Goal: Transaction & Acquisition: Purchase product/service

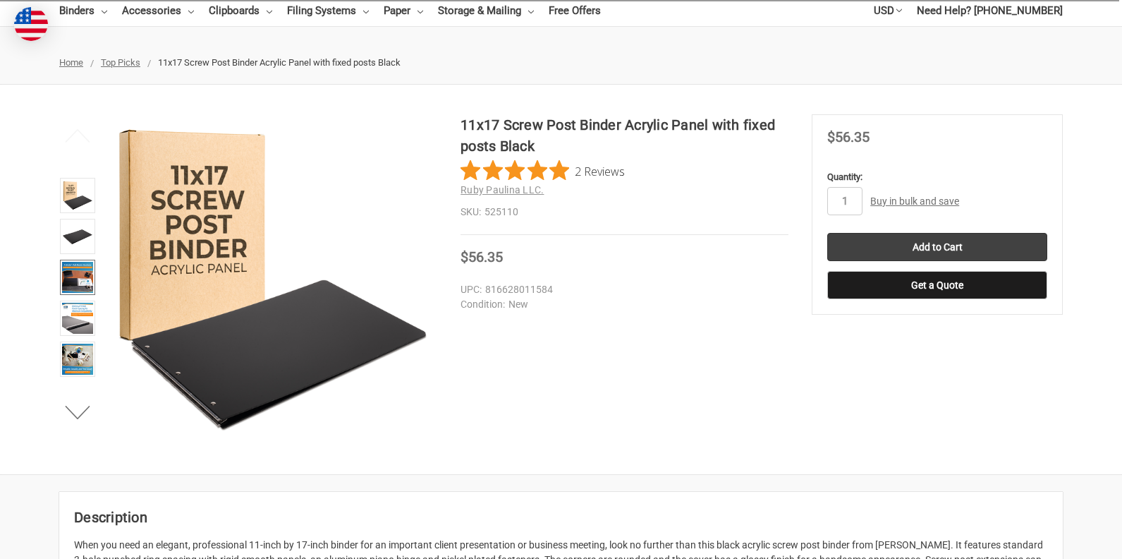
scroll to position [141, 0]
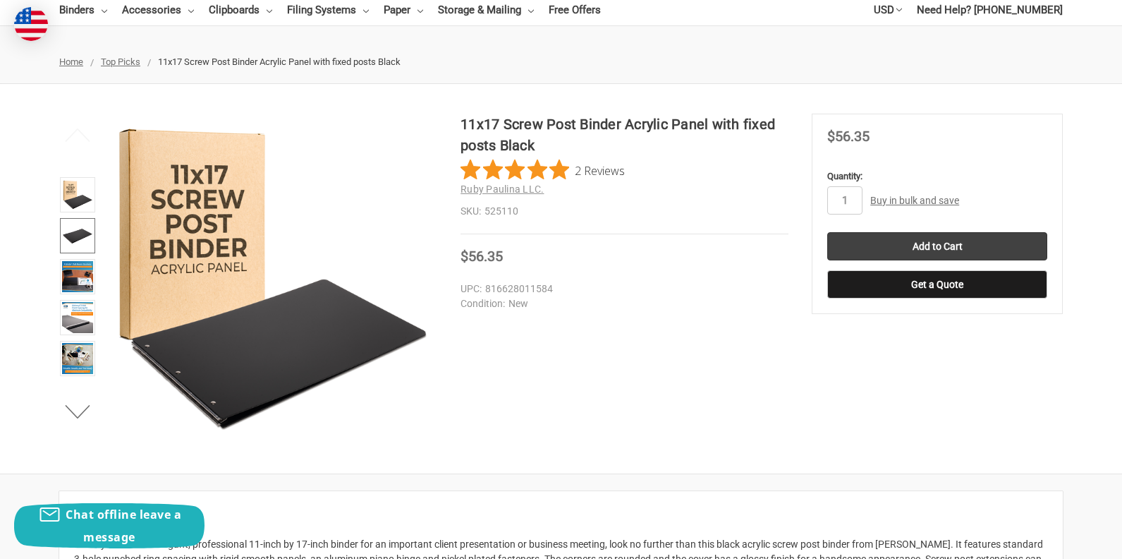
click at [78, 235] on img at bounding box center [77, 235] width 31 height 31
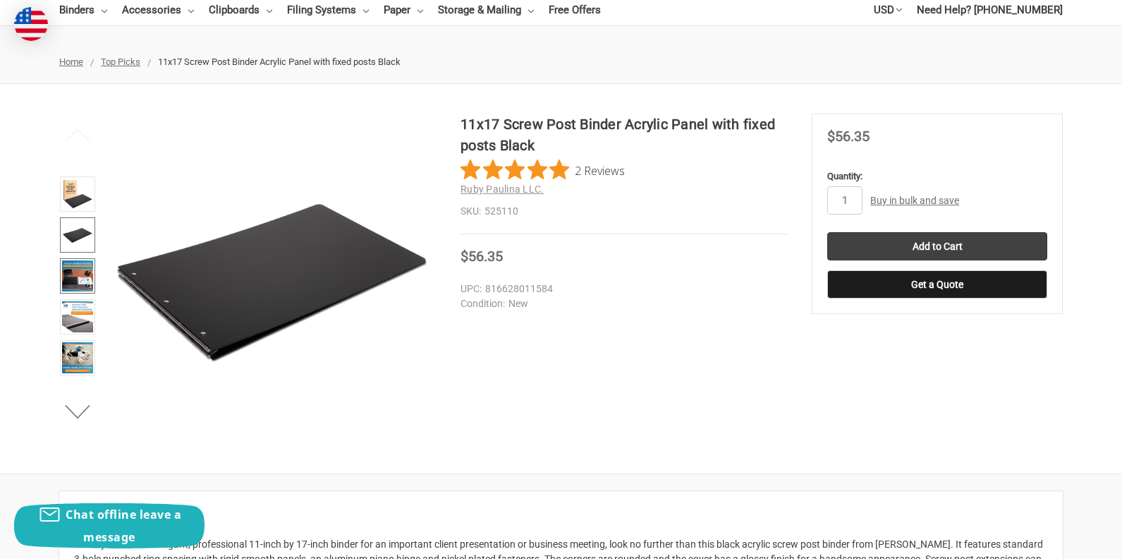
click at [80, 272] on img at bounding box center [77, 275] width 31 height 31
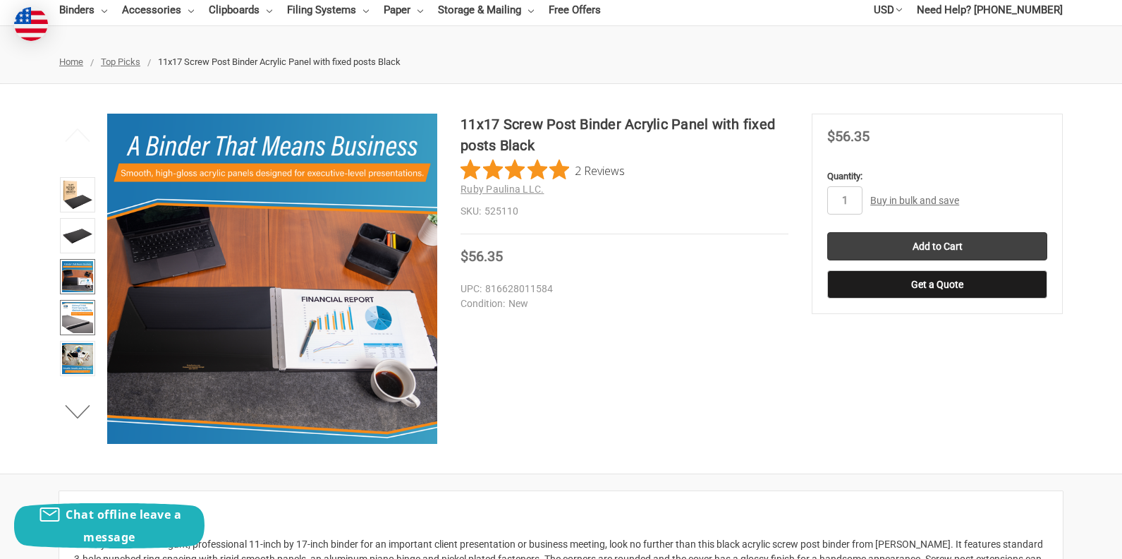
click at [78, 318] on img at bounding box center [77, 317] width 31 height 31
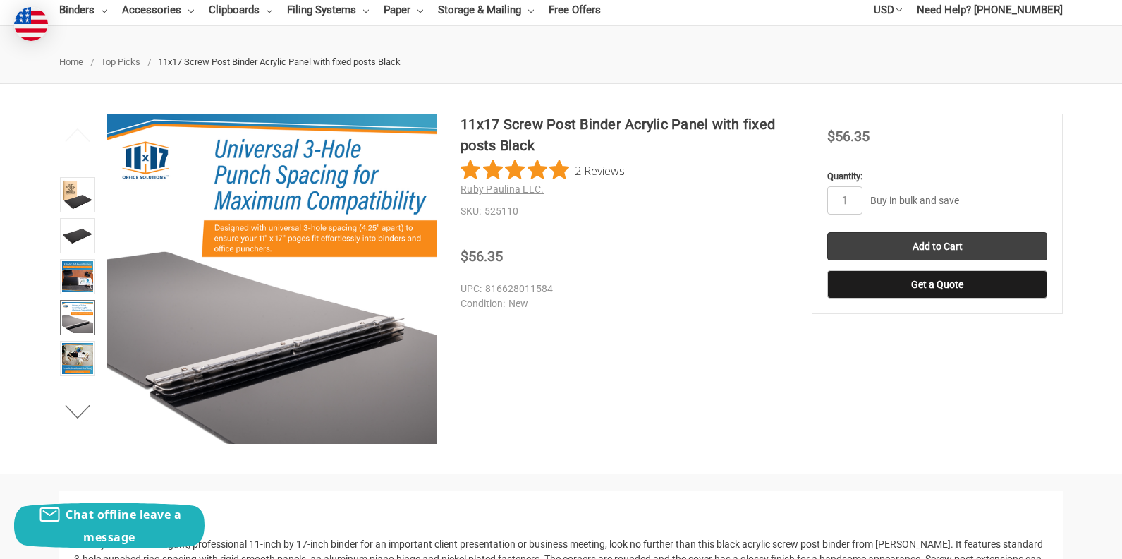
click at [81, 379] on li at bounding box center [78, 360] width 44 height 41
click at [76, 360] on img at bounding box center [77, 358] width 31 height 31
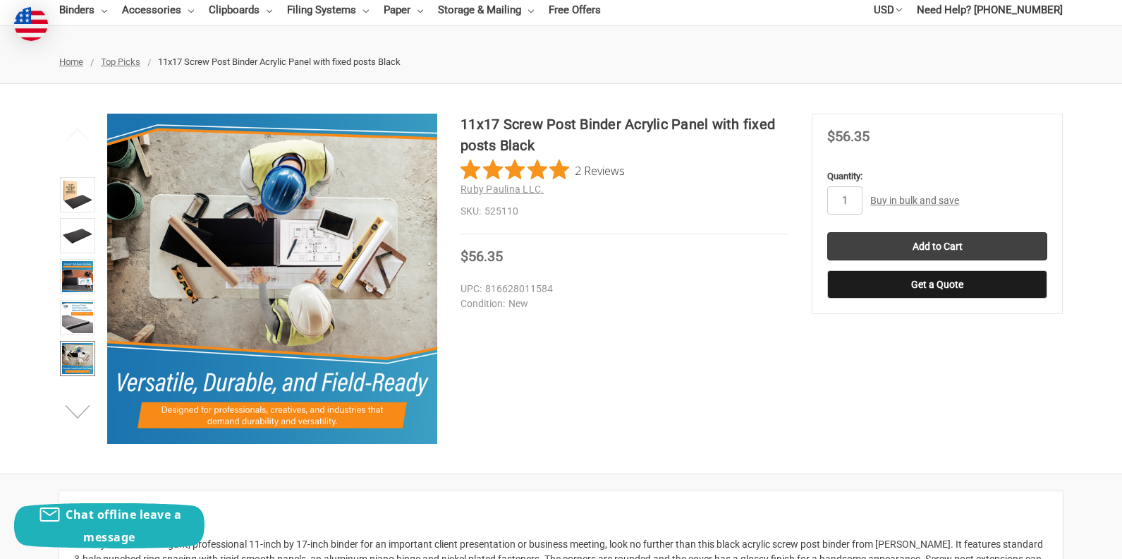
click at [75, 410] on button "Next" at bounding box center [77, 412] width 43 height 28
click at [71, 394] on ul "Previous Next" at bounding box center [78, 279] width 44 height 330
click at [92, 351] on img at bounding box center [77, 358] width 31 height 31
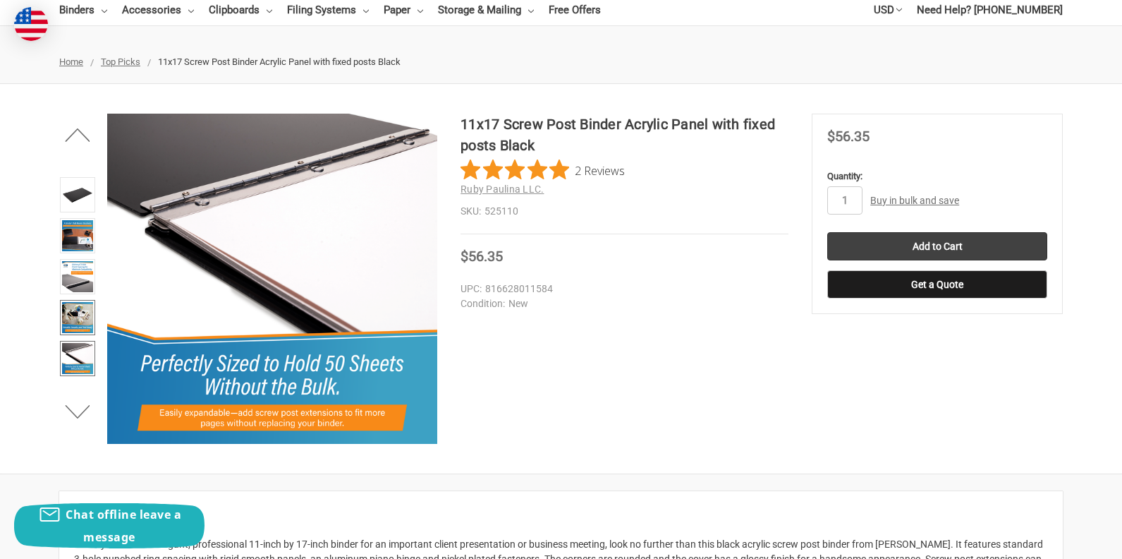
click at [90, 312] on img at bounding box center [77, 317] width 31 height 31
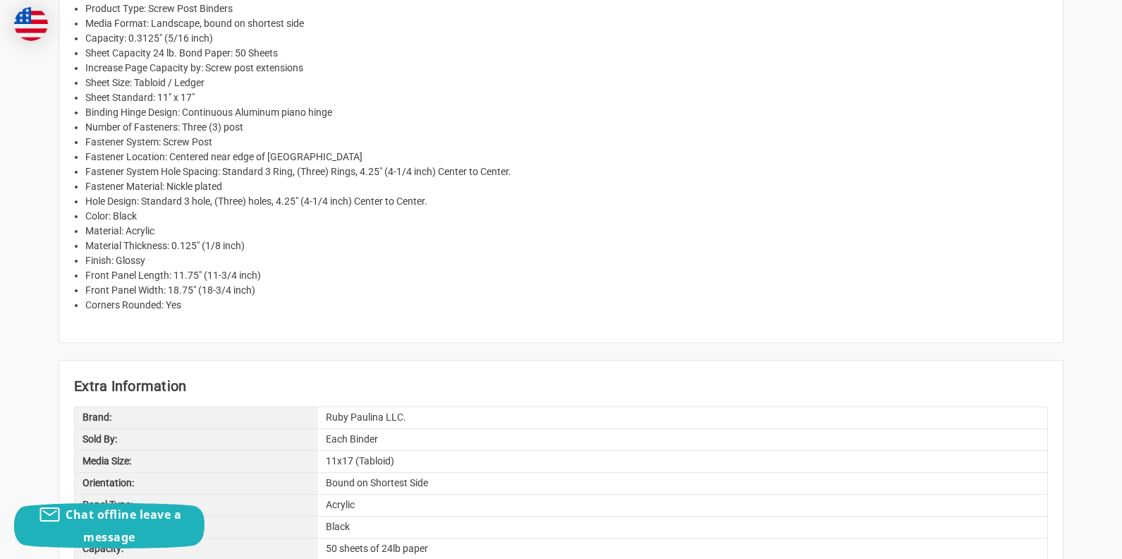
scroll to position [635, 0]
